Goal: Register for event/course

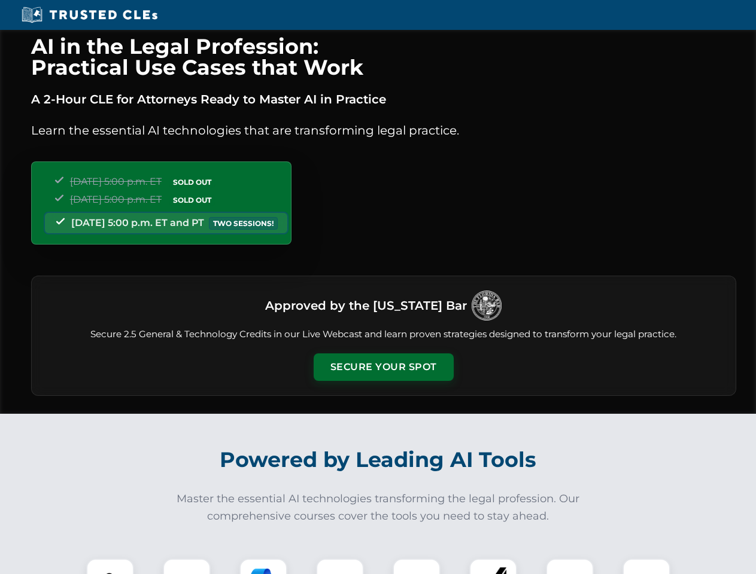
click at [383, 367] on button "Secure Your Spot" at bounding box center [383, 368] width 140 height 28
click at [110, 567] on img at bounding box center [110, 582] width 35 height 35
click at [187, 567] on div at bounding box center [187, 583] width 48 height 48
click at [263, 567] on div at bounding box center [263, 583] width 48 height 48
click at [340, 567] on img at bounding box center [340, 583] width 34 height 34
